Goal: Task Accomplishment & Management: Complete application form

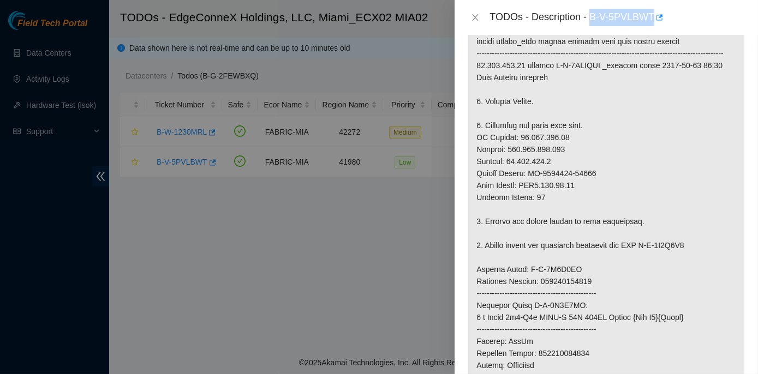
scroll to position [252, 0]
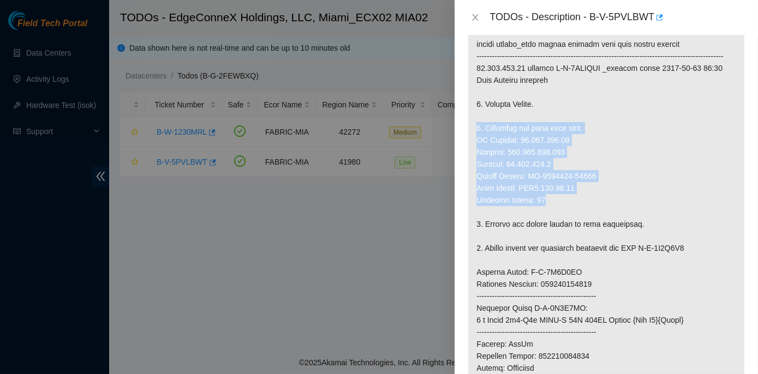
drag, startPoint x: 474, startPoint y: 138, endPoint x: 592, endPoint y: 211, distance: 139.5
click at [592, 211] on p at bounding box center [606, 296] width 276 height 605
copy p "2. Configure and check with isok. IP Address: 23.218.253.23 Netmask: 255.255.25…"
click at [569, 213] on p at bounding box center [606, 296] width 276 height 605
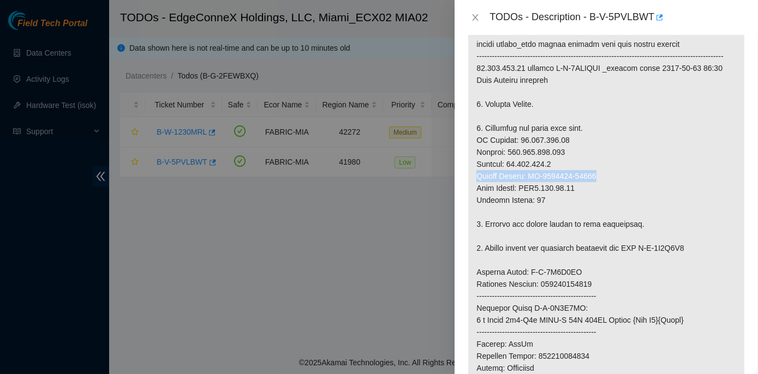
drag, startPoint x: 477, startPoint y: 187, endPoint x: 594, endPoint y: 188, distance: 117.3
click at [594, 188] on p at bounding box center [606, 296] width 276 height 605
copy p "Serial Number: CT-4210104-00377"
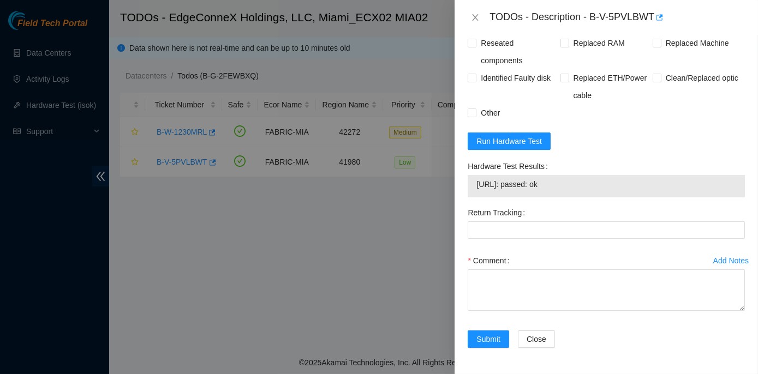
scroll to position [946, 0]
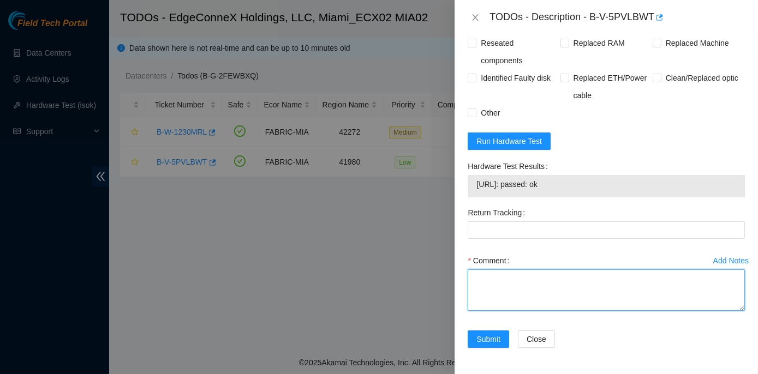
click at [493, 282] on textarea "Comment" at bounding box center [606, 290] width 277 height 41
paste textarea "Rack No: ECX2.900.03.03 Machine No:20 IP: 23.218.253.23 Serial No: CT-4201229-0…"
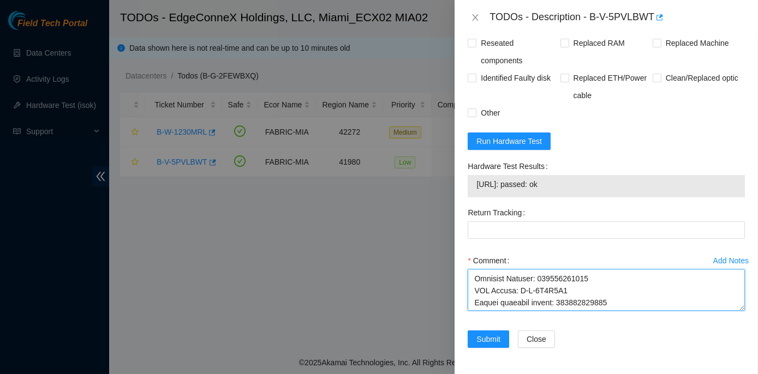
drag, startPoint x: 560, startPoint y: 306, endPoint x: 612, endPoint y: 307, distance: 52.4
click at [612, 307] on textarea "Comment" at bounding box center [606, 290] width 277 height 41
type textarea "Rack No: ECX2.900.03.03 Machine No:20 IP: 23.218.253.23 Serial No: CT-4201229-0…"
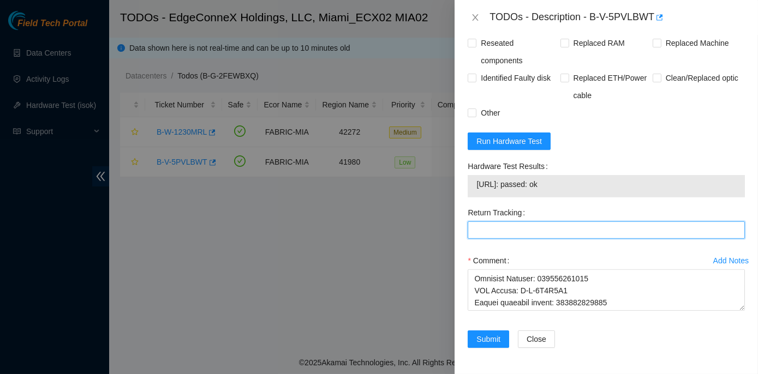
click at [486, 231] on Tracking "Return Tracking" at bounding box center [606, 230] width 277 height 17
paste Tracking "417328425333"
type Tracking "417328425333"
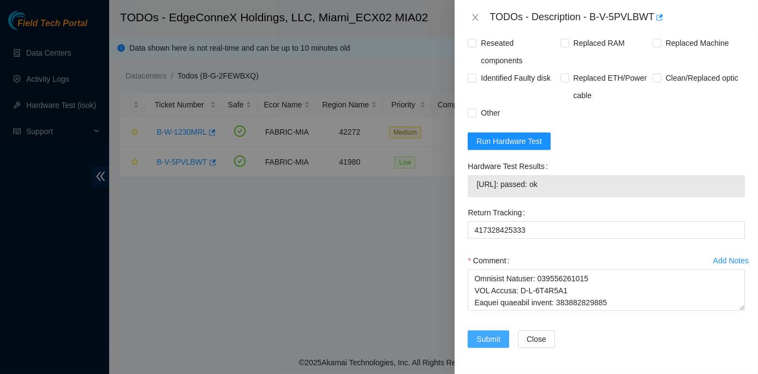
click at [487, 339] on span "Submit" at bounding box center [488, 339] width 24 height 12
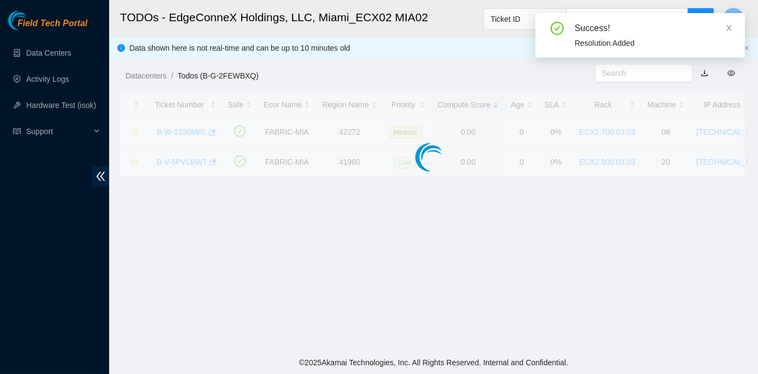
scroll to position [304, 0]
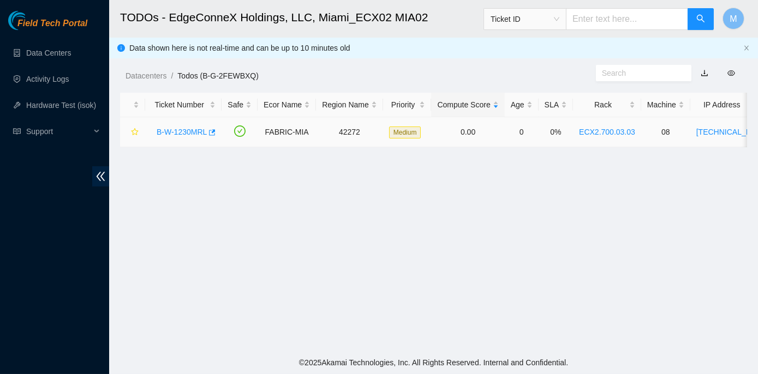
click at [180, 132] on link "B-W-1230MRL" at bounding box center [182, 132] width 50 height 9
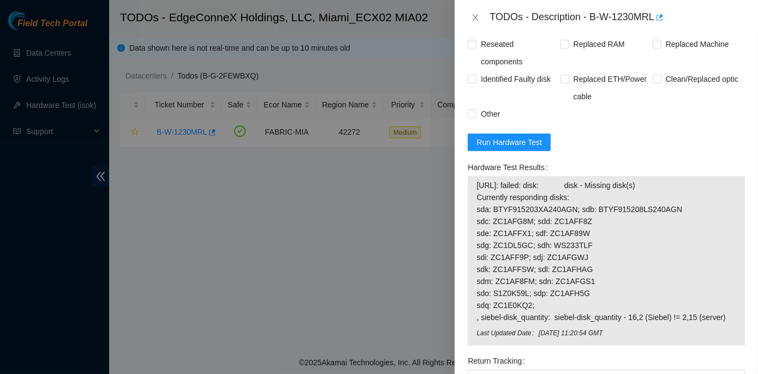
scroll to position [645, 0]
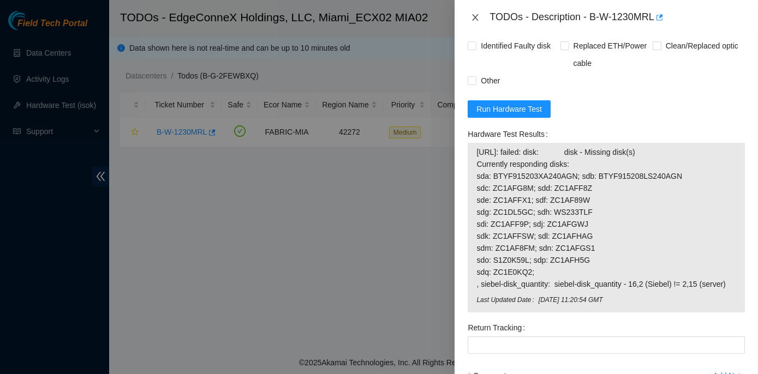
click at [473, 18] on icon "close" at bounding box center [475, 17] width 9 height 9
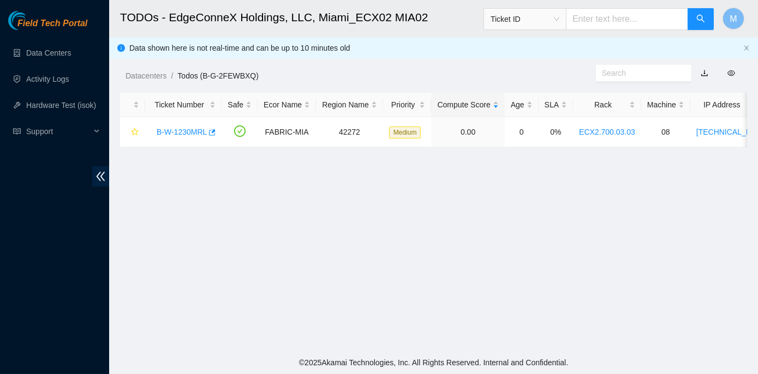
scroll to position [191, 0]
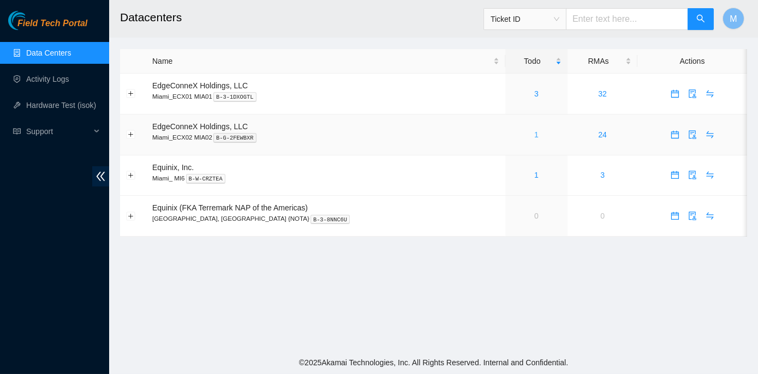
click at [534, 134] on link "1" at bounding box center [536, 134] width 4 height 9
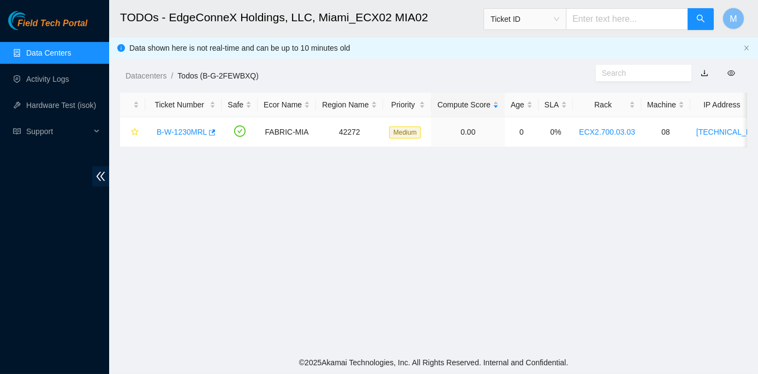
click at [40, 51] on link "Data Centers" at bounding box center [48, 53] width 45 height 9
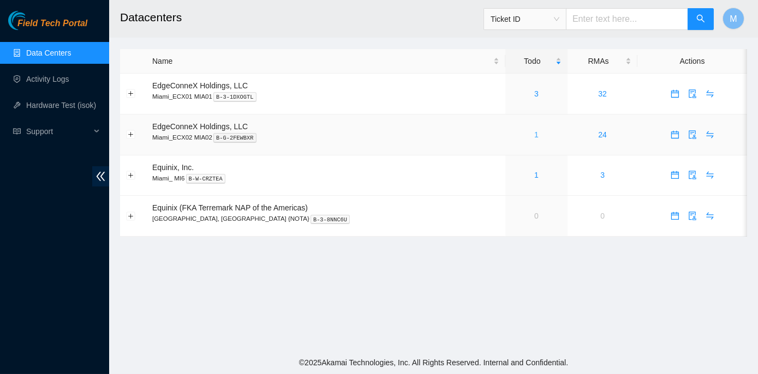
click at [534, 131] on link "1" at bounding box center [536, 134] width 4 height 9
click at [254, 3] on h2 "Datacenters" at bounding box center [377, 17] width 515 height 35
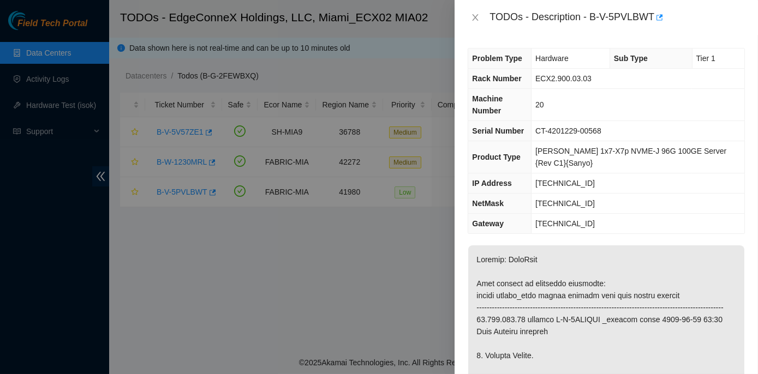
scroll to position [707, 0]
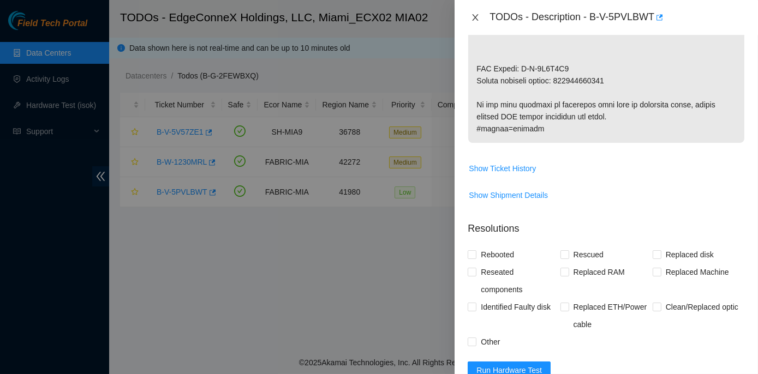
drag, startPoint x: 475, startPoint y: 17, endPoint x: 466, endPoint y: 25, distance: 11.7
click at [474, 19] on icon "close" at bounding box center [475, 17] width 9 height 9
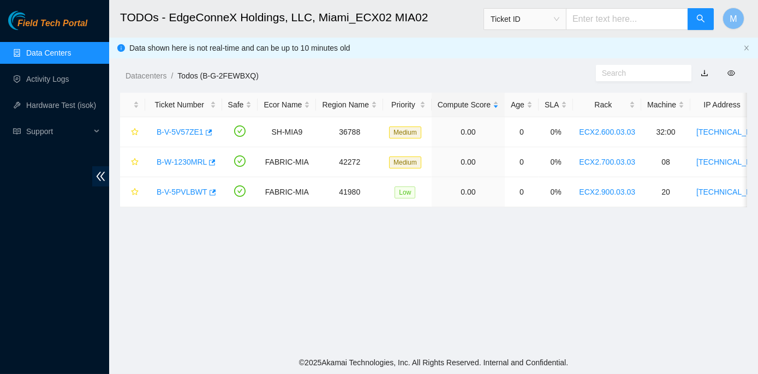
scroll to position [343, 0]
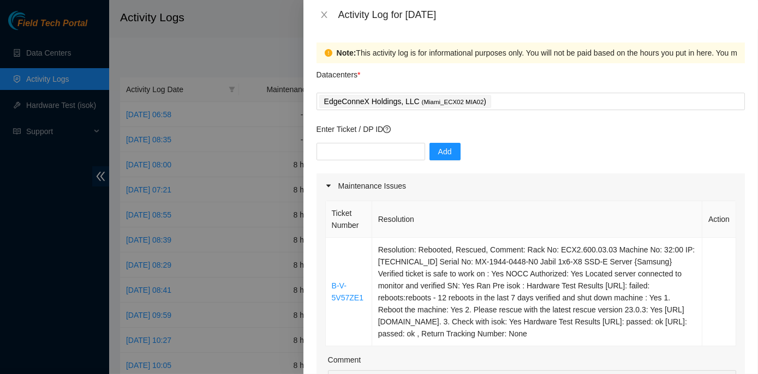
click at [44, 53] on div at bounding box center [379, 187] width 758 height 374
click at [62, 52] on div at bounding box center [379, 187] width 758 height 374
click at [323, 16] on icon "close" at bounding box center [324, 14] width 6 height 7
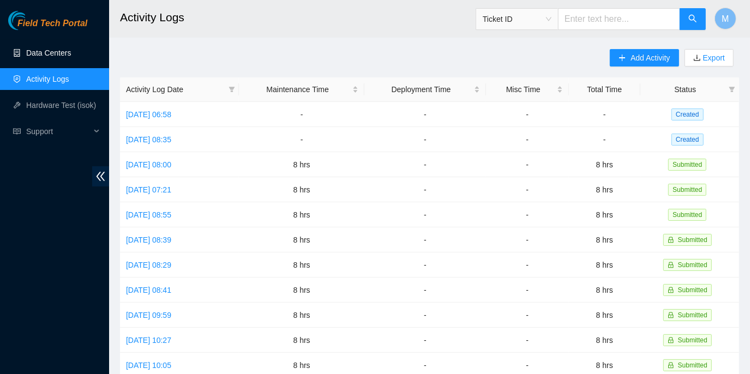
click at [65, 55] on link "Data Centers" at bounding box center [48, 53] width 45 height 9
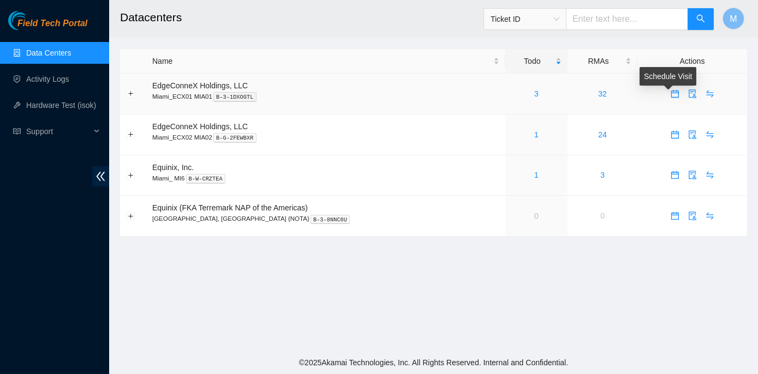
click at [667, 93] on span "calendar" at bounding box center [675, 94] width 16 height 9
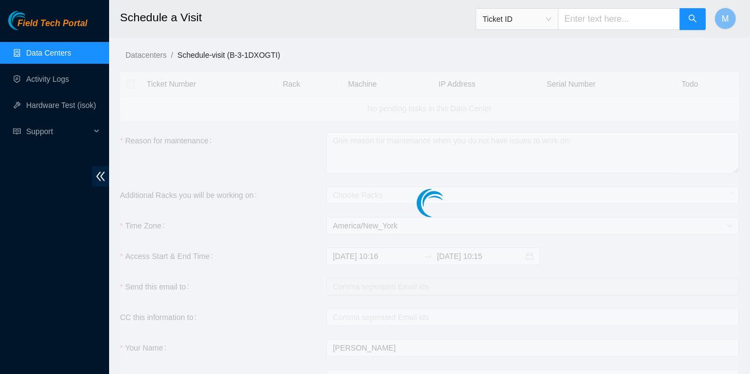
checkbox input "true"
